Goal: Task Accomplishment & Management: Manage account settings

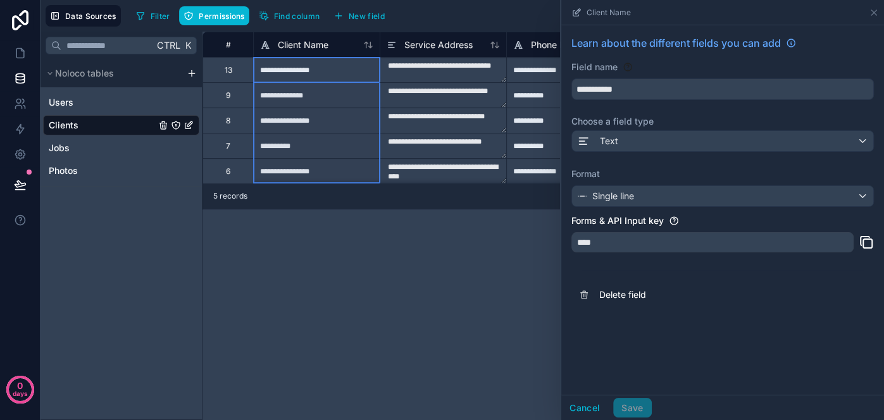
click at [321, 273] on div "**********" at bounding box center [542, 226] width 681 height 388
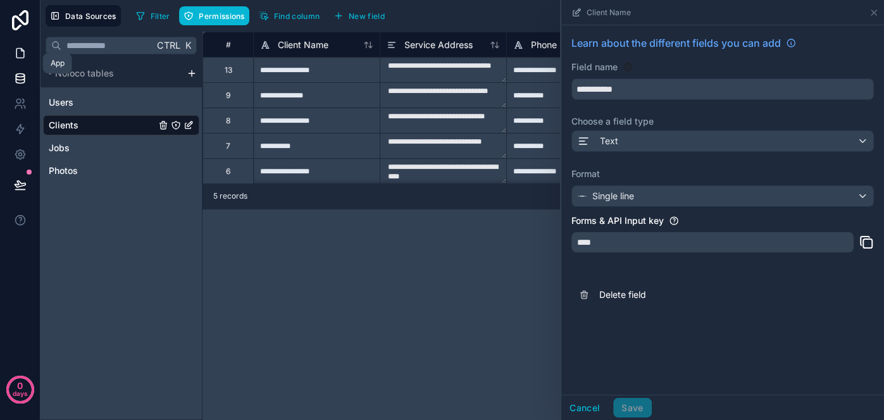
click at [26, 51] on icon at bounding box center [20, 53] width 13 height 13
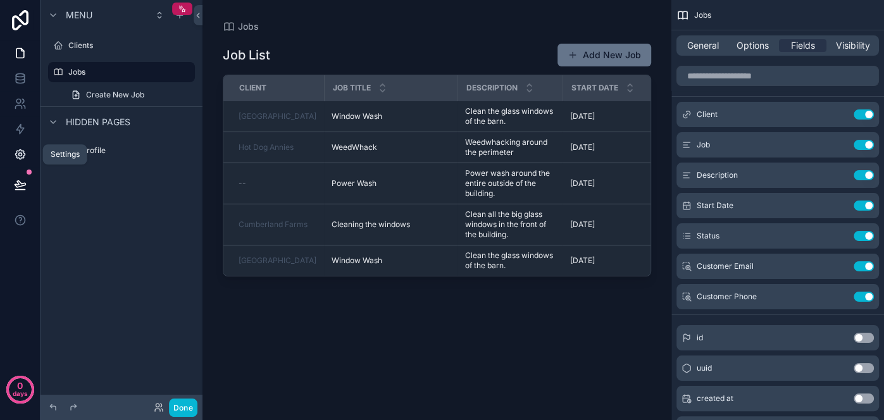
click at [17, 151] on icon at bounding box center [19, 154] width 9 height 9
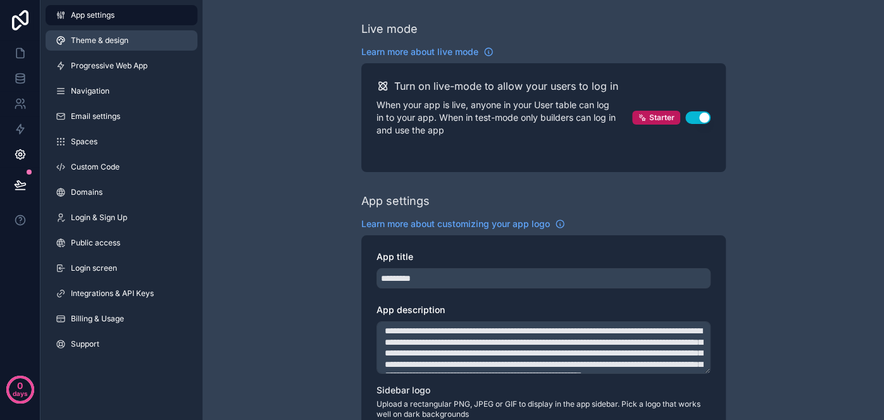
click at [129, 47] on link "Theme & design" at bounding box center [122, 40] width 152 height 20
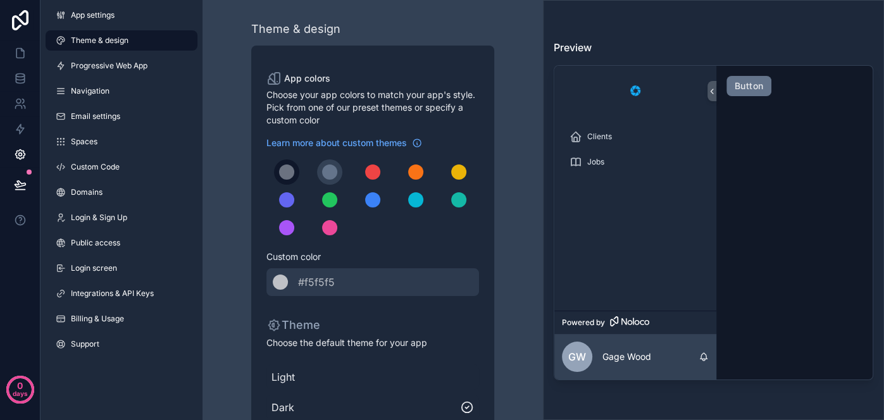
click at [283, 173] on div "scrollable content" at bounding box center [286, 171] width 15 height 15
click at [378, 163] on button "scrollable content" at bounding box center [372, 171] width 25 height 25
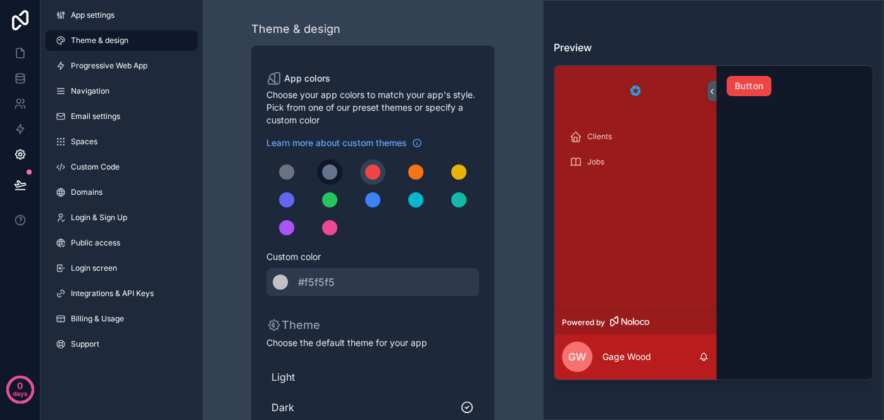
click at [329, 171] on div "scrollable content" at bounding box center [329, 171] width 15 height 15
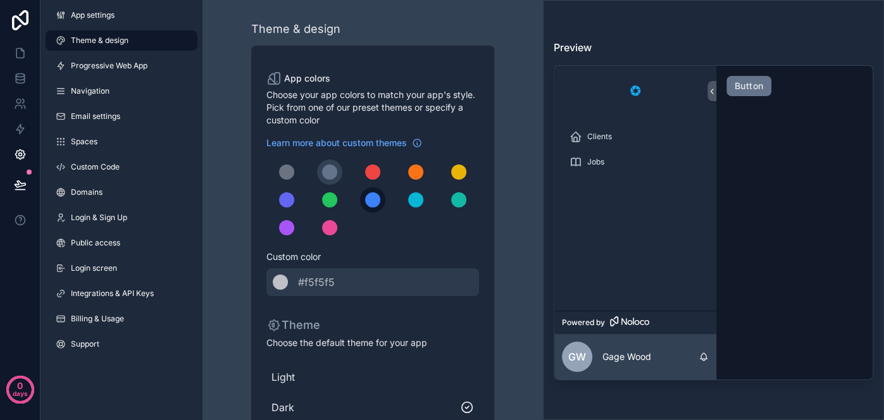
click at [363, 193] on button "scrollable content" at bounding box center [372, 199] width 25 height 25
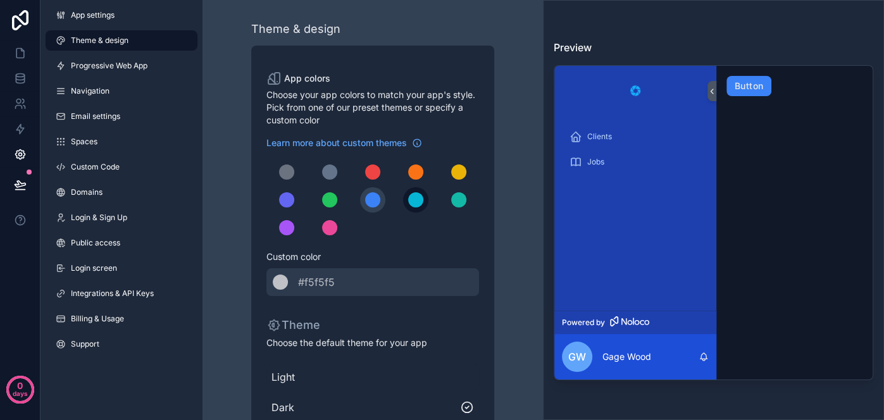
click at [423, 195] on button "scrollable content" at bounding box center [415, 199] width 25 height 25
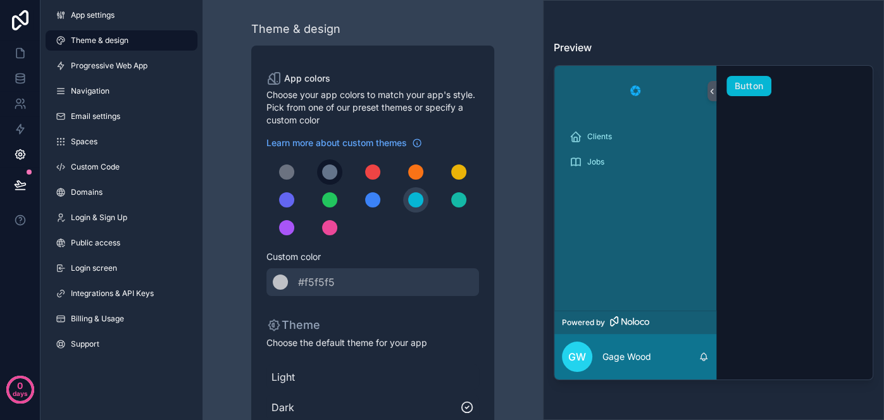
click at [333, 171] on div "scrollable content" at bounding box center [329, 171] width 15 height 15
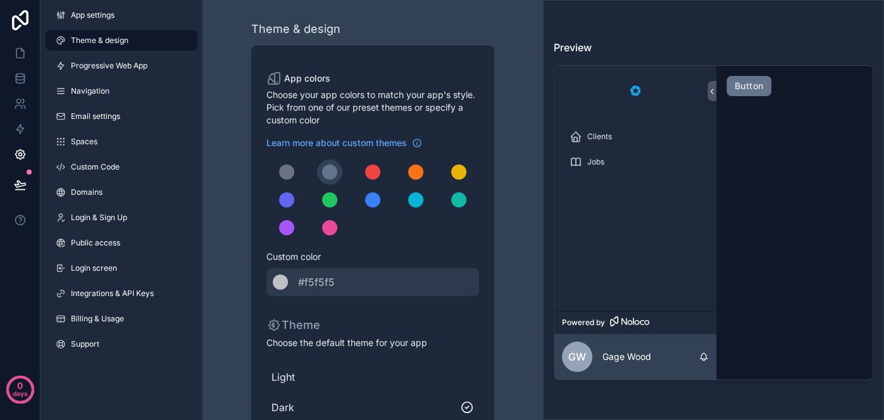
click at [318, 383] on span "Light" at bounding box center [372, 376] width 202 height 15
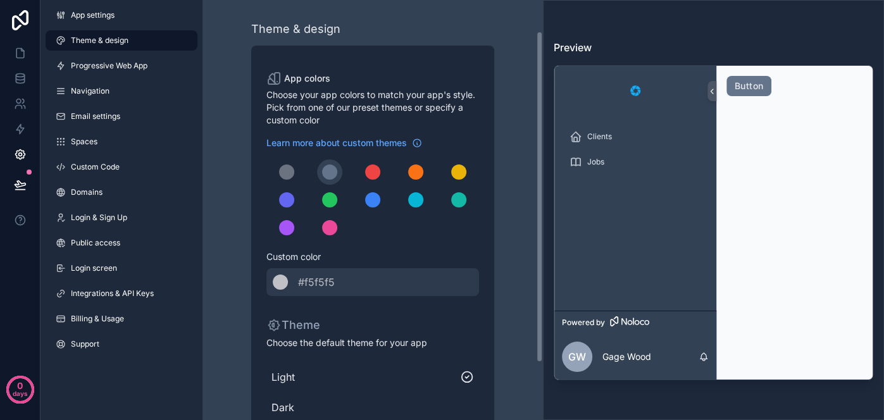
scroll to position [113, 0]
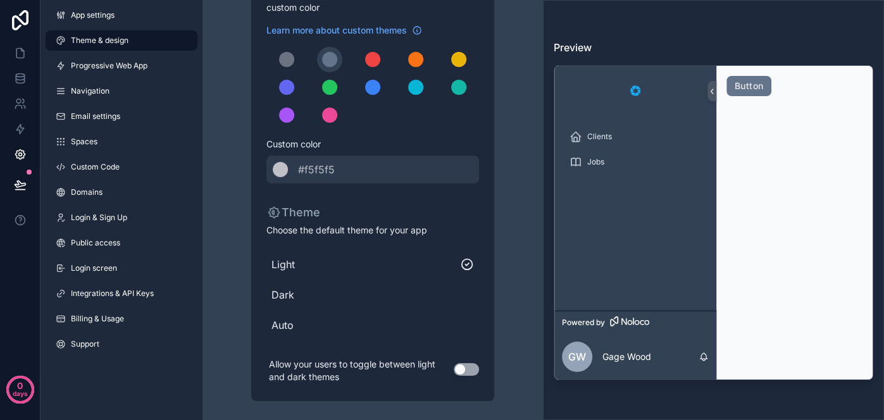
click at [462, 366] on button "Use setting" at bounding box center [466, 369] width 25 height 13
click at [25, 50] on icon at bounding box center [20, 53] width 13 height 13
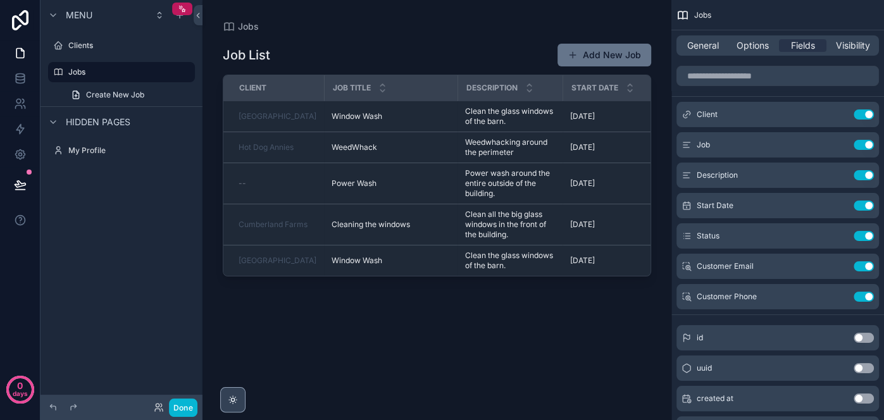
click at [230, 397] on icon "scrollable content" at bounding box center [233, 400] width 10 height 10
